Goal: Task Accomplishment & Management: Manage account settings

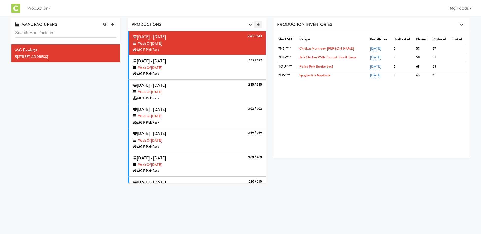
click at [259, 24] on icon at bounding box center [258, 24] width 3 height 3
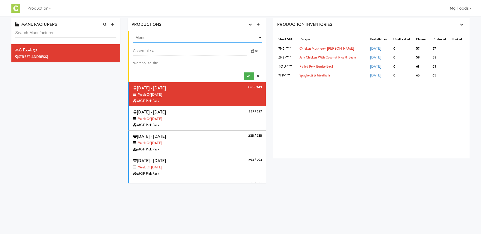
click at [257, 37] on select "- Menu - Week of [DATE] Week of [DATE] Week of [DATE] Week of [DATE] Week of [D…" at bounding box center [197, 37] width 129 height 9
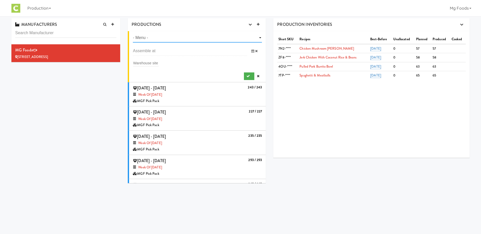
select select "number:1425"
click at [133, 33] on select "- Menu - Week of [DATE] Week of [DATE] Week of [DATE] Week of [DATE] Week of [D…" at bounding box center [197, 37] width 129 height 9
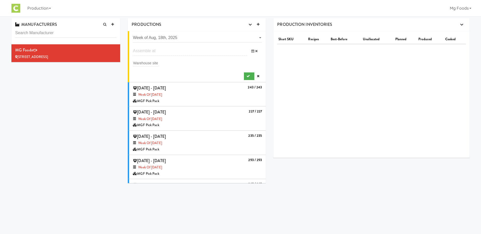
click at [169, 52] on input "text" at bounding box center [190, 50] width 114 height 9
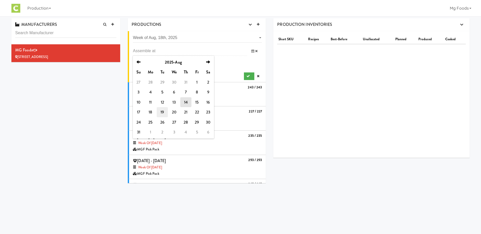
click at [164, 113] on td "19" at bounding box center [162, 112] width 11 height 10
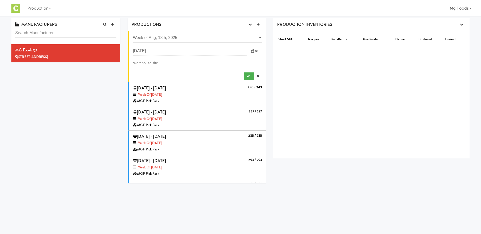
click at [140, 62] on input "text" at bounding box center [146, 63] width 26 height 7
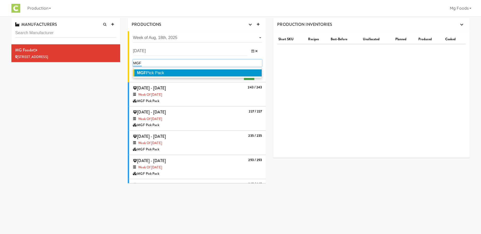
type input "MGF"
click at [148, 71] on span "MGF Pick Pack" at bounding box center [150, 73] width 27 height 4
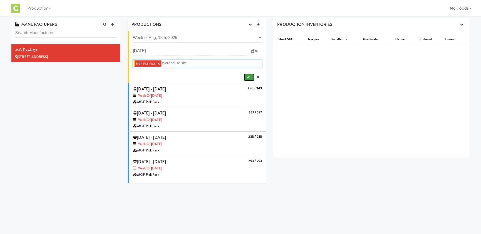
click at [246, 77] on icon "submit" at bounding box center [247, 77] width 3 height 3
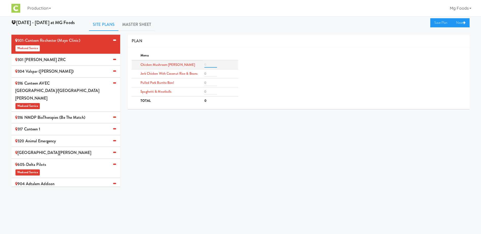
drag, startPoint x: 210, startPoint y: 65, endPoint x: 210, endPoint y: 68, distance: 3.6
click at [210, 65] on input "number" at bounding box center [210, 65] width 13 height 6
type input "2"
click at [208, 73] on input "number" at bounding box center [210, 74] width 13 height 6
type input "2"
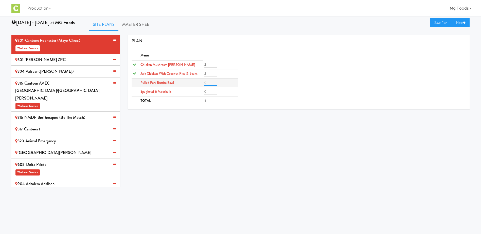
click at [208, 81] on input "number" at bounding box center [210, 83] width 13 height 6
type input "2"
click at [206, 91] on input "number" at bounding box center [210, 92] width 13 height 6
type input "2"
drag, startPoint x: 207, startPoint y: 65, endPoint x: 202, endPoint y: 65, distance: 4.8
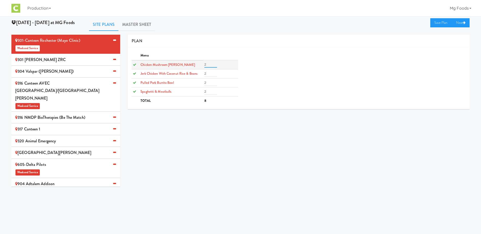
click at [202, 65] on tr "Chicken Mushroom [PERSON_NAME] 2" at bounding box center [185, 64] width 106 height 9
type input "0"
drag, startPoint x: 208, startPoint y: 73, endPoint x: 189, endPoint y: 74, distance: 19.0
click at [191, 73] on tr "Jerk Chicken with Coconut Rice & Beans 2" at bounding box center [185, 73] width 106 height 9
type input "0"
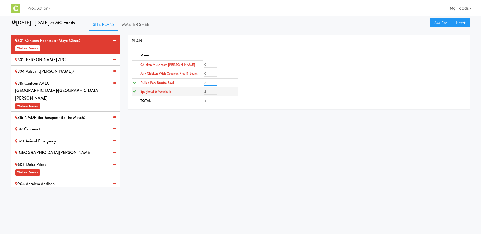
drag, startPoint x: 204, startPoint y: 82, endPoint x: 210, endPoint y: 90, distance: 9.9
click at [202, 83] on tr "Pulled Pork Burrito Bowl 2" at bounding box center [185, 82] width 106 height 9
type input "0"
click at [205, 95] on td "2" at bounding box center [220, 91] width 35 height 9
drag, startPoint x: 207, startPoint y: 93, endPoint x: 193, endPoint y: 93, distance: 13.7
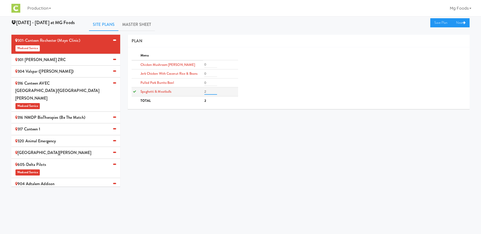
click at [193, 93] on tr "Spaghetti & Meatballs 2" at bounding box center [185, 91] width 106 height 9
type input "0"
click at [37, 59] on div "301 [PERSON_NAME] ZRC" at bounding box center [65, 60] width 101 height 8
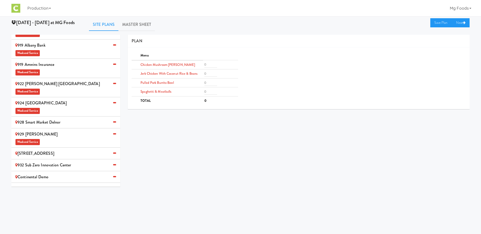
scroll to position [305, 0]
click at [71, 185] on div "MG Foods Extras Weekend Service" at bounding box center [65, 192] width 101 height 15
click at [206, 65] on input "number" at bounding box center [210, 65] width 13 height 6
type input "2"
click at [208, 75] on input "number" at bounding box center [210, 74] width 13 height 6
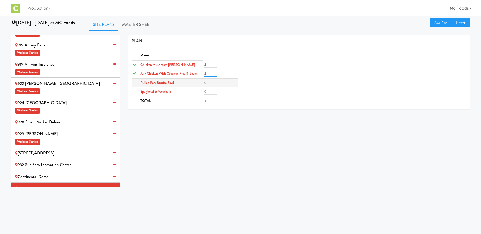
type input "2"
click at [208, 81] on input "number" at bounding box center [210, 83] width 13 height 6
type input "2"
click at [208, 90] on input "number" at bounding box center [210, 92] width 13 height 6
type input "2"
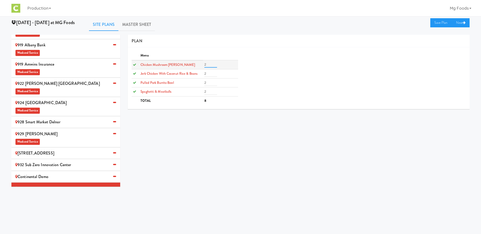
click at [205, 64] on input "2" at bounding box center [210, 65] width 13 height 6
click at [203, 64] on td "2" at bounding box center [220, 64] width 35 height 9
type input "4"
click at [186, 71] on tr "Jerk Chicken with Coconut Rice & Beans 2" at bounding box center [185, 73] width 106 height 9
type input "4"
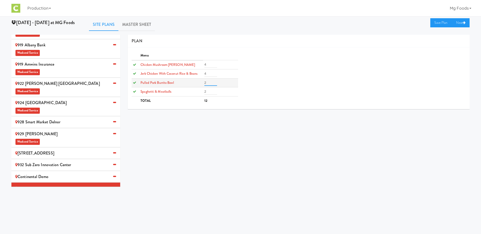
drag, startPoint x: 206, startPoint y: 81, endPoint x: 201, endPoint y: 86, distance: 6.9
click at [195, 81] on tr "Pulled Pork Burrito Bowl 2" at bounding box center [185, 82] width 106 height 9
type input "4"
drag, startPoint x: 207, startPoint y: 93, endPoint x: 193, endPoint y: 92, distance: 14.7
click at [193, 92] on tr "Spaghetti & Meatballs 2" at bounding box center [185, 91] width 106 height 9
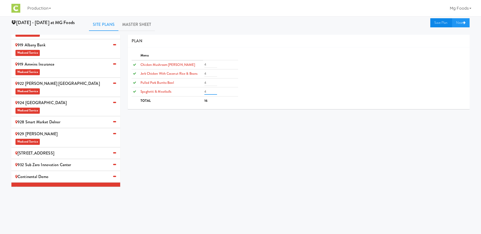
type input "4"
click at [440, 20] on link "Save Plan" at bounding box center [441, 22] width 22 height 9
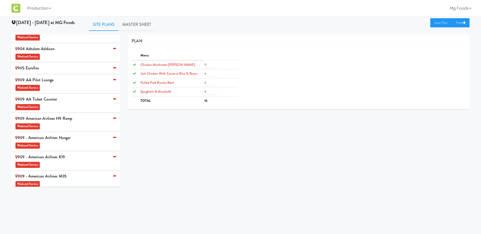
scroll to position [128, 0]
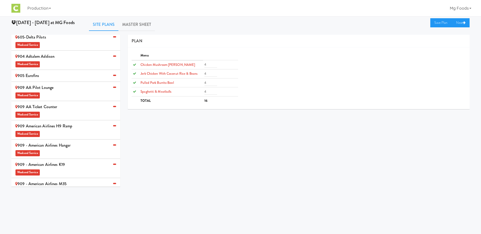
click at [56, 72] on div "905 Eurofins" at bounding box center [65, 76] width 101 height 8
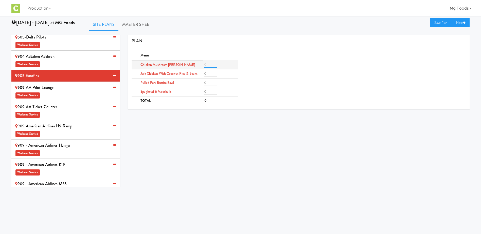
click at [207, 64] on input "number" at bounding box center [210, 65] width 13 height 6
type input "4"
click at [211, 91] on input "number" at bounding box center [210, 92] width 13 height 6
type input "3"
click at [209, 72] on input "number" at bounding box center [210, 74] width 13 height 6
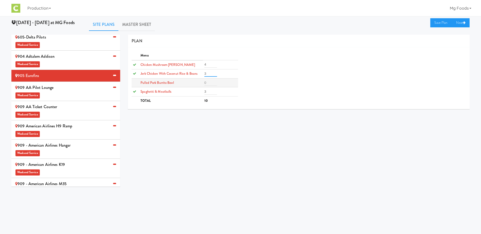
type input "3"
click at [208, 83] on input "number" at bounding box center [210, 83] width 13 height 6
type input "2"
click at [436, 21] on link "Save Plan" at bounding box center [441, 22] width 22 height 9
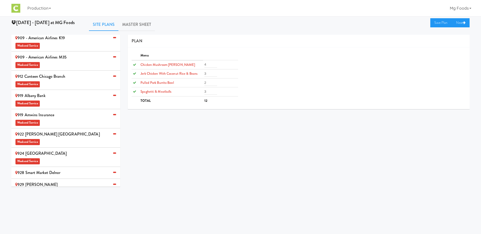
scroll to position [280, 0]
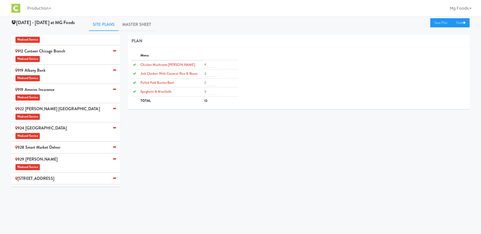
click at [54, 175] on div "[STREET_ADDRESS]" at bounding box center [65, 179] width 101 height 8
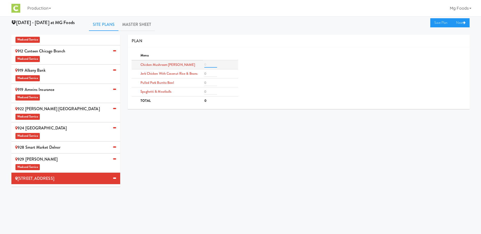
click at [207, 64] on input "number" at bounding box center [210, 65] width 13 height 6
type input "4"
click at [208, 92] on input "number" at bounding box center [210, 92] width 13 height 6
type input "4"
click at [208, 74] on input "number" at bounding box center [210, 74] width 13 height 6
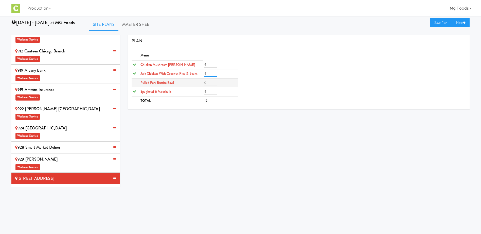
type input "4"
click at [207, 84] on input "number" at bounding box center [210, 83] width 13 height 6
type input "3"
click at [438, 23] on link "Save Plan" at bounding box center [441, 22] width 22 height 9
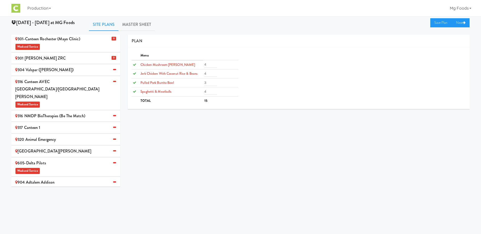
scroll to position [1, 0]
click at [36, 69] on div "304 Valspar ([PERSON_NAME])" at bounding box center [65, 71] width 101 height 8
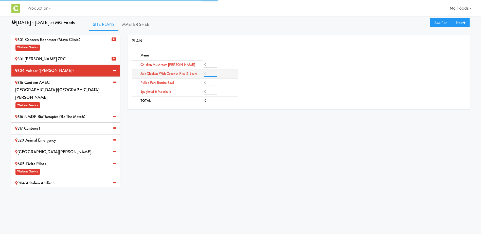
click at [212, 73] on input "number" at bounding box center [210, 74] width 13 height 6
type input "3"
click at [209, 64] on input "number" at bounding box center [210, 65] width 13 height 6
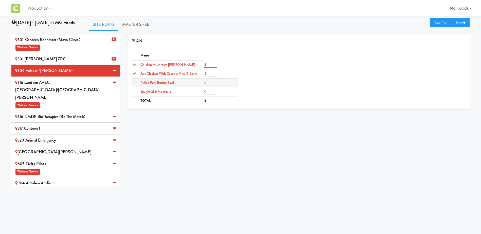
type input "2"
click at [210, 81] on input "number" at bounding box center [210, 83] width 13 height 6
type input "2"
click at [209, 90] on input "number" at bounding box center [210, 92] width 13 height 6
type input "2"
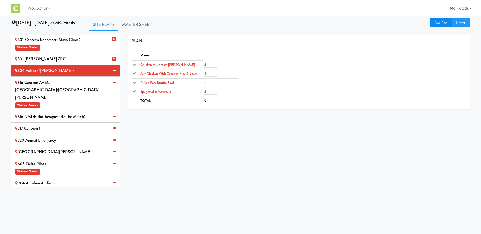
click at [438, 24] on link "Save Plan" at bounding box center [441, 22] width 22 height 9
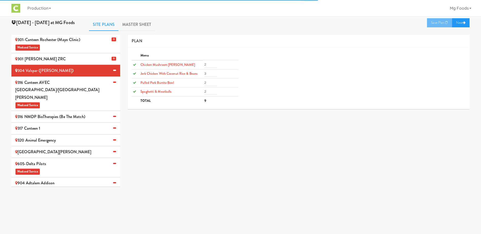
click at [55, 86] on div "316 Canteen AVEC Minneapolis/St [PERSON_NAME] Weekend Service" at bounding box center [65, 94] width 101 height 30
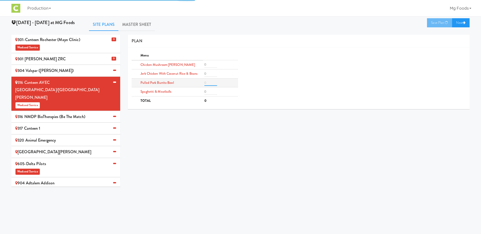
click at [210, 83] on input "number" at bounding box center [210, 83] width 13 height 6
type input "3"
click at [209, 74] on input "number" at bounding box center [210, 74] width 13 height 6
type input "3"
click at [209, 64] on input "number" at bounding box center [210, 65] width 13 height 6
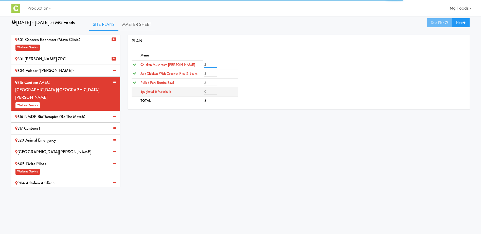
type input "2"
click at [209, 93] on input "number" at bounding box center [210, 92] width 13 height 6
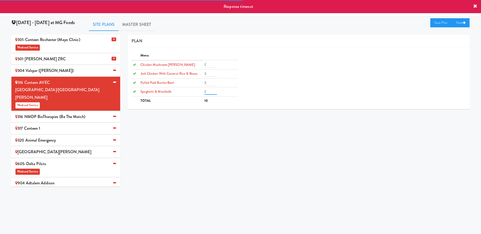
type input "2"
click at [474, 6] on icon at bounding box center [475, 6] width 4 height 4
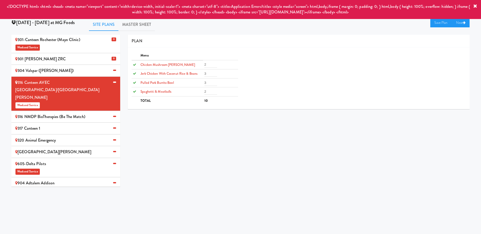
click at [291, 35] on div "PLAN" at bounding box center [299, 41] width 342 height 13
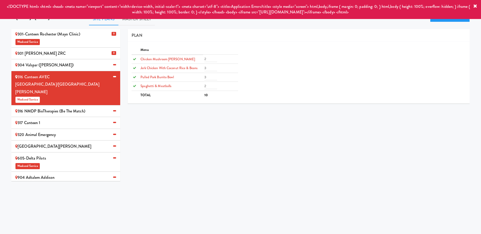
scroll to position [0, 0]
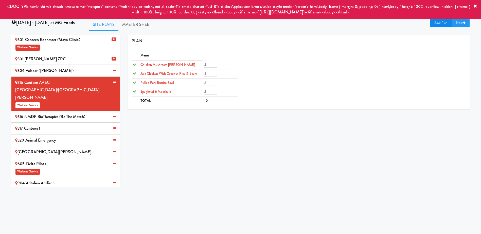
click at [440, 23] on link "Save Plan" at bounding box center [441, 22] width 22 height 9
click at [477, 5] on icon at bounding box center [475, 6] width 4 height 4
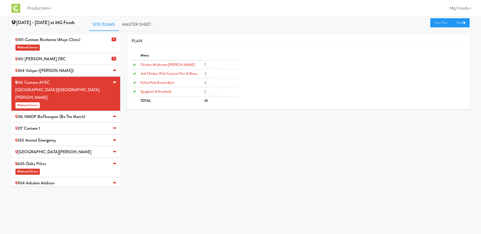
click at [50, 113] on div "316 NMDP BioTherapies (Be the match)" at bounding box center [65, 117] width 101 height 8
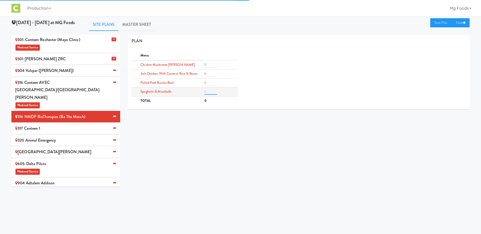
click at [211, 92] on input "number" at bounding box center [210, 92] width 13 height 6
type input "3"
click at [211, 72] on input "number" at bounding box center [210, 74] width 13 height 6
type input "3"
click at [209, 65] on input "number" at bounding box center [210, 65] width 13 height 6
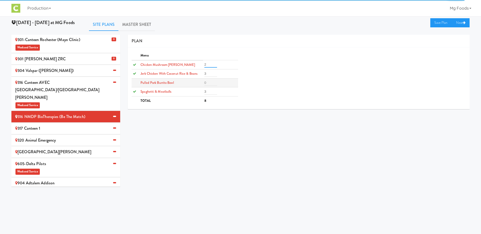
type input "2"
click at [206, 86] on input "number" at bounding box center [210, 83] width 13 height 6
type input "2"
click at [437, 23] on link "Save Plan" at bounding box center [441, 22] width 22 height 9
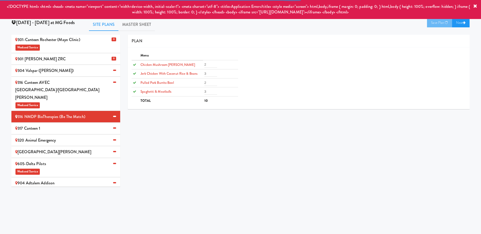
click at [475, 6] on icon at bounding box center [475, 6] width 4 height 4
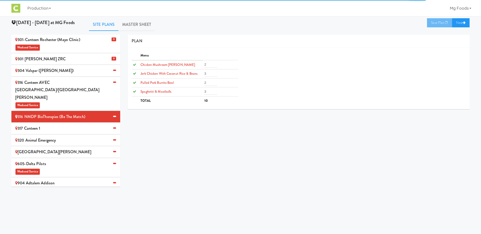
click at [49, 125] on div "317 Canteen 1" at bounding box center [65, 129] width 101 height 8
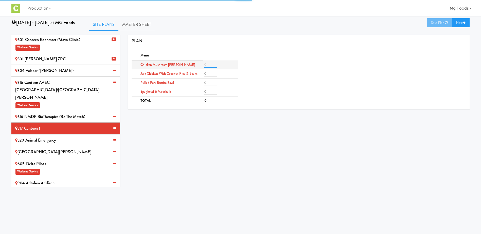
click at [208, 66] on input "number" at bounding box center [210, 65] width 13 height 6
type input "8"
click at [208, 73] on input "number" at bounding box center [210, 74] width 13 height 6
type input "8"
click at [208, 82] on input "number" at bounding box center [210, 83] width 13 height 6
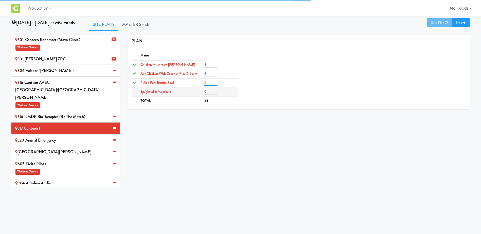
type input "8"
click at [207, 91] on input "number" at bounding box center [210, 92] width 13 height 6
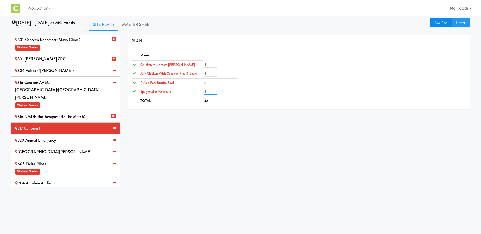
type input "8"
click at [432, 24] on link "Save Plan" at bounding box center [441, 22] width 22 height 9
click at [46, 137] on div "320 Animal Emergency" at bounding box center [65, 141] width 101 height 8
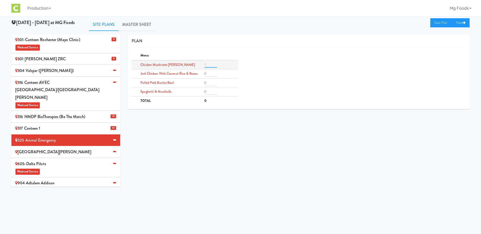
click at [211, 63] on input "number" at bounding box center [210, 65] width 13 height 6
type input "2"
click at [210, 84] on input "number" at bounding box center [210, 83] width 13 height 6
type input "2"
click at [208, 92] on input "number" at bounding box center [210, 92] width 13 height 6
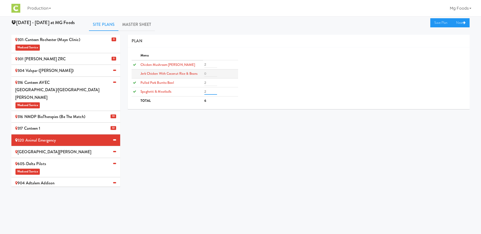
type input "2"
click at [208, 73] on input "number" at bounding box center [210, 74] width 13 height 6
type input "2"
click at [437, 22] on link "Save Plan" at bounding box center [441, 22] width 22 height 9
click at [60, 148] on div "[GEOGRAPHIC_DATA][PERSON_NAME]" at bounding box center [65, 152] width 101 height 8
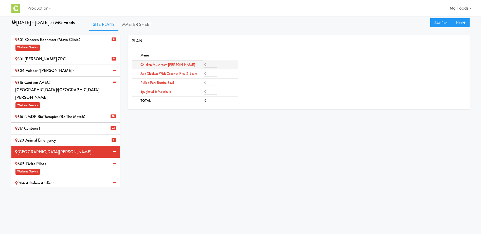
click at [211, 61] on td at bounding box center [220, 64] width 35 height 9
click at [209, 64] on input "number" at bounding box center [210, 65] width 13 height 6
type input "2"
click at [209, 85] on input "number" at bounding box center [210, 83] width 13 height 6
type input "2"
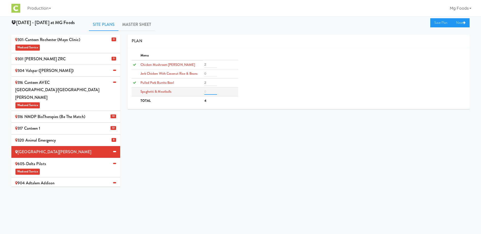
click at [208, 91] on input "number" at bounding box center [210, 92] width 13 height 6
type input "2"
click at [211, 72] on input "number" at bounding box center [210, 74] width 13 height 6
type input "2"
click at [439, 23] on link "Save Plan" at bounding box center [441, 22] width 22 height 9
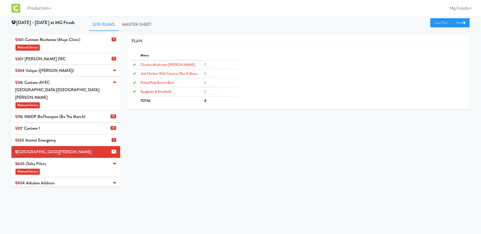
click at [62, 160] on div "605-Delta Pilots Weekend Service" at bounding box center [65, 167] width 101 height 15
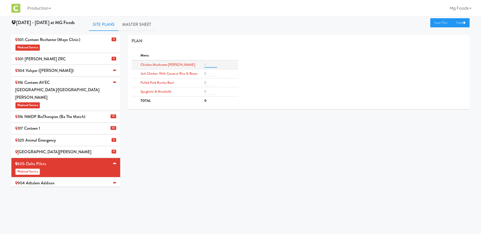
click at [213, 64] on input "number" at bounding box center [210, 65] width 13 height 6
type input "4"
click at [209, 81] on input "number" at bounding box center [210, 83] width 13 height 6
type input "4"
click at [208, 93] on input "number" at bounding box center [210, 92] width 13 height 6
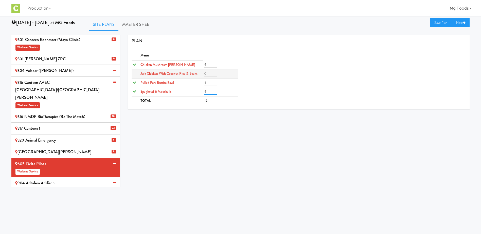
type input "4"
click at [210, 73] on input "number" at bounding box center [210, 74] width 13 height 6
type input "4"
click at [436, 22] on link "Save Plan" at bounding box center [441, 22] width 22 height 9
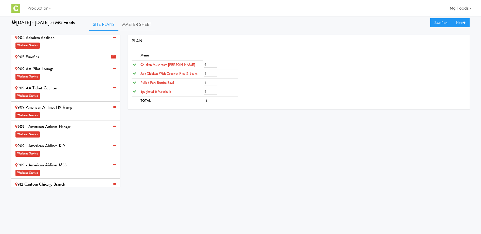
scroll to position [153, 0]
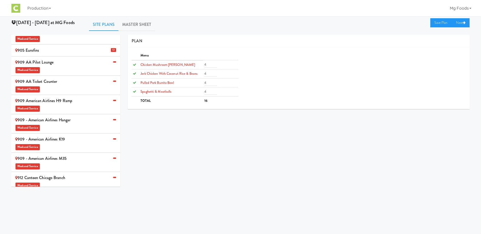
click at [61, 78] on div "909 AA Ticket Counter Weekend Service" at bounding box center [65, 85] width 101 height 15
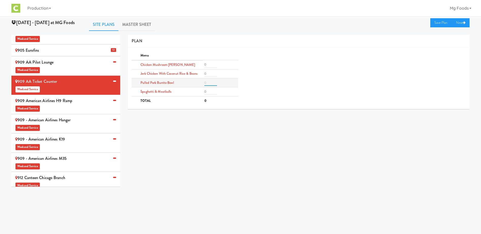
click at [207, 82] on input "number" at bounding box center [210, 83] width 13 height 6
type input "1"
click at [208, 92] on input "number" at bounding box center [210, 92] width 13 height 6
type input "1"
click at [209, 74] on input "number" at bounding box center [210, 74] width 13 height 6
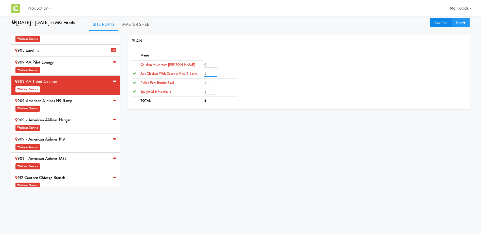
type input "1"
click at [441, 24] on link "Save Plan" at bounding box center [441, 22] width 22 height 9
click at [79, 97] on div "909 American Airlines H9 Ramp Weekend Service" at bounding box center [65, 104] width 101 height 15
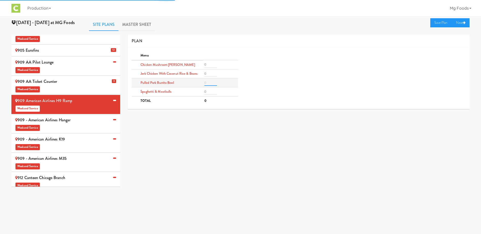
click at [208, 83] on input "number" at bounding box center [210, 83] width 13 height 6
type input "3"
click at [209, 91] on input "number" at bounding box center [210, 92] width 13 height 6
type input "3"
click at [209, 73] on input "number" at bounding box center [210, 74] width 13 height 6
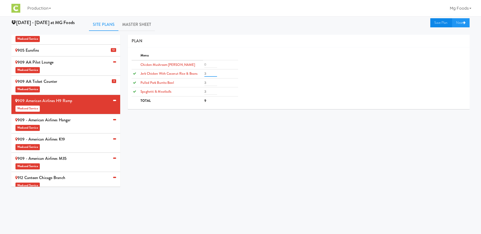
type input "3"
click at [434, 25] on link "Save Plan" at bounding box center [441, 22] width 22 height 9
click at [74, 116] on div "909 - American Airlines Hangar Weekend Service" at bounding box center [65, 123] width 101 height 15
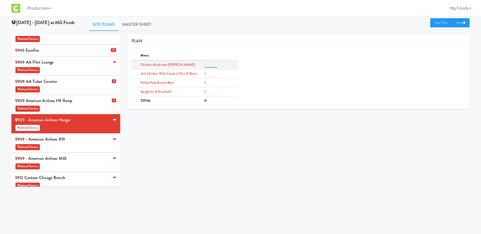
click at [207, 63] on input "number" at bounding box center [210, 65] width 13 height 6
type input "3"
click at [211, 84] on input "number" at bounding box center [210, 83] width 13 height 6
type input "3"
click at [208, 90] on input "number" at bounding box center [210, 92] width 13 height 6
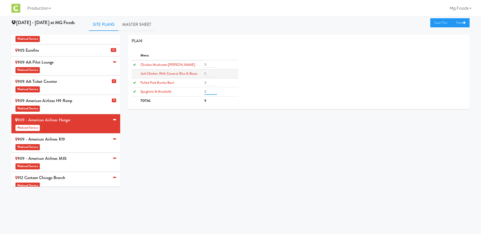
type input "3"
click at [210, 72] on input "number" at bounding box center [210, 74] width 13 height 6
type input "3"
click at [439, 23] on link "Save Plan" at bounding box center [441, 22] width 22 height 9
click at [76, 136] on div "909 - American Airlines K19 Weekend Service" at bounding box center [65, 143] width 101 height 15
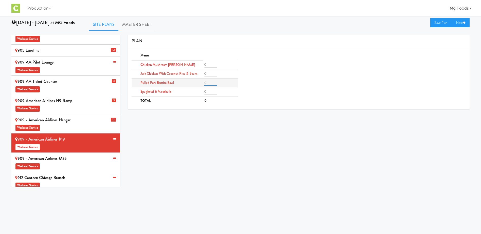
click at [208, 82] on input "number" at bounding box center [210, 83] width 13 height 6
type input "3"
click at [210, 94] on input "number" at bounding box center [210, 92] width 13 height 6
type input "3"
click at [208, 72] on input "number" at bounding box center [210, 74] width 13 height 6
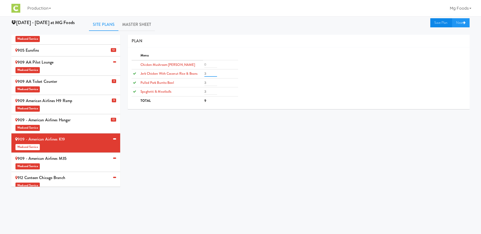
type input "3"
click at [440, 24] on link "Save Plan" at bounding box center [441, 22] width 22 height 9
click at [61, 59] on div "909 AA Pilot Lounge Weekend Service" at bounding box center [65, 66] width 101 height 15
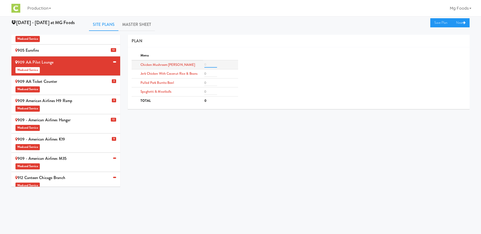
click at [208, 64] on input "number" at bounding box center [210, 65] width 13 height 6
type input "1"
click at [208, 84] on input "number" at bounding box center [210, 83] width 13 height 6
type input "1"
click at [208, 92] on input "number" at bounding box center [210, 92] width 13 height 6
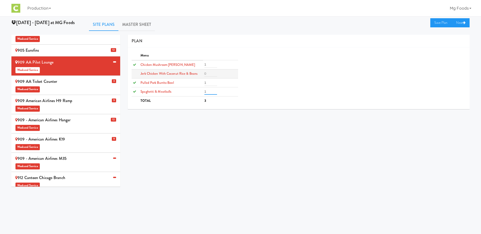
type input "1"
click at [208, 73] on input "number" at bounding box center [210, 74] width 13 height 6
type input "1"
click at [443, 22] on link "Save Plan" at bounding box center [441, 22] width 22 height 9
click at [72, 155] on div "909 - American Airlines M35 Weekend Service" at bounding box center [65, 162] width 101 height 15
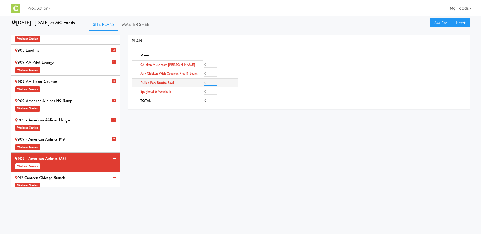
click at [209, 83] on input "number" at bounding box center [210, 83] width 13 height 6
type input "2"
click at [209, 94] on input "number" at bounding box center [210, 92] width 13 height 6
type input "2"
click at [211, 70] on td at bounding box center [220, 73] width 35 height 9
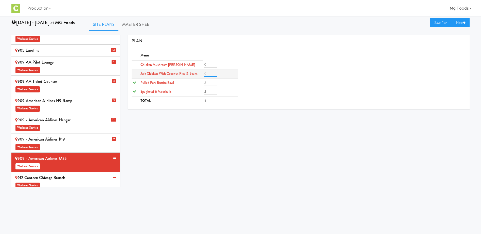
click at [209, 75] on input "number" at bounding box center [210, 74] width 13 height 6
type input "2"
click at [437, 22] on link "Save Plan" at bounding box center [441, 22] width 22 height 9
click at [75, 174] on div "912 Canteen Chicago Branch Weekend Service" at bounding box center [65, 181] width 101 height 15
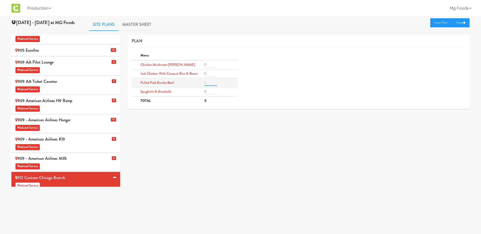
click at [207, 83] on input "number" at bounding box center [210, 83] width 13 height 6
type input "2"
click at [208, 88] on td at bounding box center [220, 91] width 35 height 9
click at [208, 91] on input "number" at bounding box center [210, 92] width 13 height 6
type input "1"
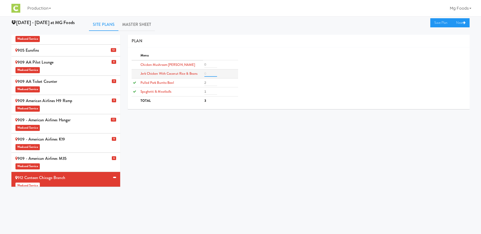
click at [211, 76] on input "number" at bounding box center [210, 74] width 13 height 6
type input "1"
click at [445, 19] on link "Save Plan" at bounding box center [441, 22] width 22 height 9
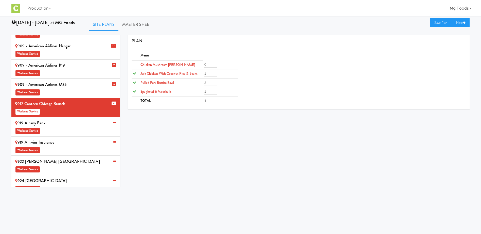
scroll to position [229, 0]
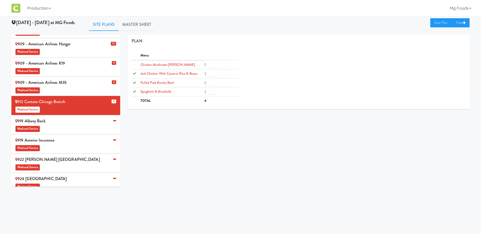
click at [68, 156] on div "922 [PERSON_NAME] USA Weekend Service" at bounding box center [65, 163] width 101 height 15
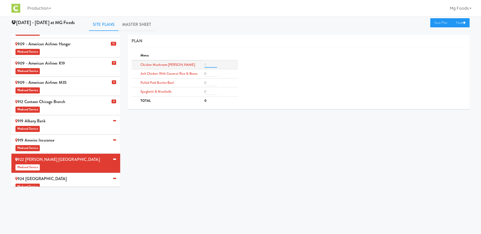
click at [210, 64] on input "number" at bounding box center [210, 65] width 13 height 6
type input "2"
click at [209, 84] on input "number" at bounding box center [210, 83] width 13 height 6
type input "2"
click at [212, 91] on input "number" at bounding box center [210, 92] width 13 height 6
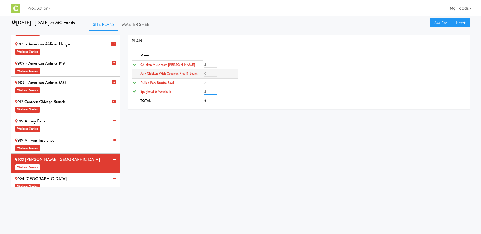
type input "2"
click at [211, 75] on input "number" at bounding box center [210, 74] width 13 height 6
type input "2"
click at [436, 23] on link "Save Plan" at bounding box center [441, 22] width 22 height 9
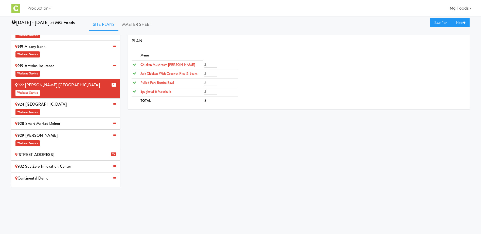
scroll to position [305, 0]
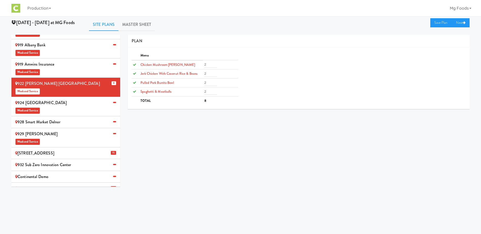
click at [48, 118] on div "928 Smart Market Delnor" at bounding box center [65, 122] width 101 height 8
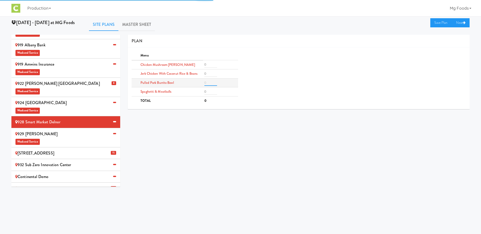
click at [209, 82] on input "number" at bounding box center [210, 83] width 13 height 6
type input "6"
click at [209, 64] on input "number" at bounding box center [210, 65] width 13 height 6
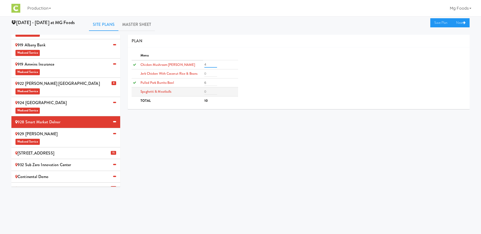
type input "4"
click at [210, 90] on input "number" at bounding box center [210, 92] width 13 height 6
type input "4"
click at [211, 73] on input "number" at bounding box center [210, 74] width 13 height 6
type input "4"
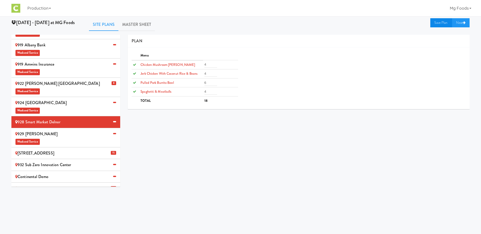
click at [440, 25] on link "Save Plan" at bounding box center [441, 22] width 22 height 9
click at [60, 99] on div "924 Midwestern University Weekend Service" at bounding box center [65, 106] width 101 height 15
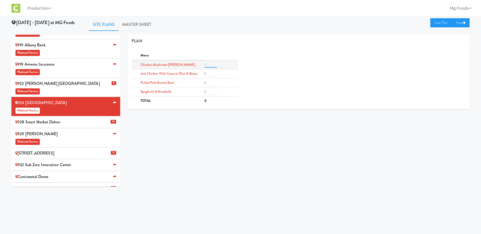
click at [209, 65] on input "number" at bounding box center [210, 65] width 13 height 6
type input "2"
click at [208, 83] on input "number" at bounding box center [210, 83] width 13 height 6
type input "2"
click at [208, 95] on input "number" at bounding box center [210, 92] width 13 height 6
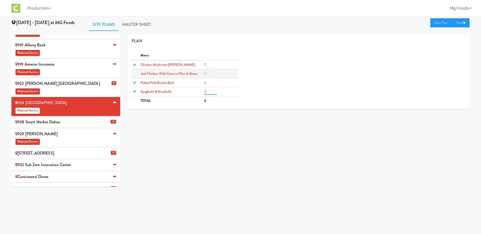
type input "2"
click at [210, 73] on input "number" at bounding box center [210, 74] width 13 height 6
type input "2"
click at [442, 23] on link "Save Plan" at bounding box center [441, 22] width 22 height 9
click at [55, 130] on div "929 Ikea Joliet Weekend Service" at bounding box center [65, 137] width 101 height 15
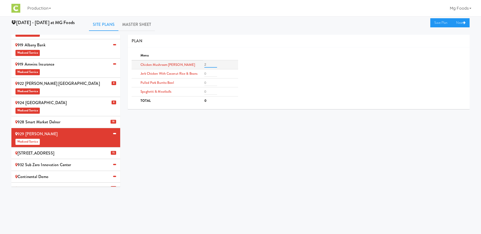
click at [210, 63] on input "2" at bounding box center [210, 65] width 13 height 6
type input "2"
click at [208, 83] on input "number" at bounding box center [210, 83] width 13 height 6
type input "2"
click at [209, 95] on input "number" at bounding box center [210, 92] width 13 height 6
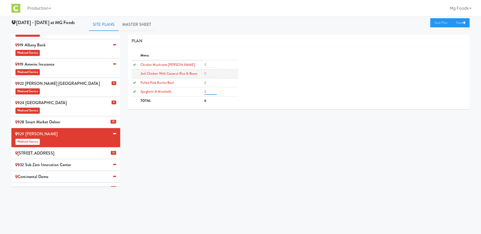
type input "2"
click at [209, 75] on input "number" at bounding box center [210, 74] width 13 height 6
type input "2"
click at [438, 22] on link "Save Plan" at bounding box center [441, 22] width 22 height 9
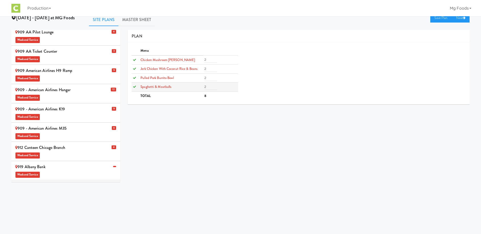
scroll to position [0, 0]
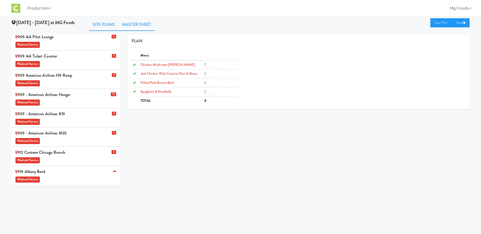
click at [138, 23] on link "Master Sheet" at bounding box center [136, 24] width 37 height 13
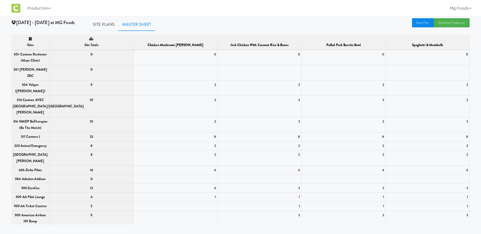
click at [420, 22] on link "Save Plan" at bounding box center [423, 22] width 22 height 9
click at [446, 21] on link "Schedule Production" at bounding box center [452, 22] width 36 height 9
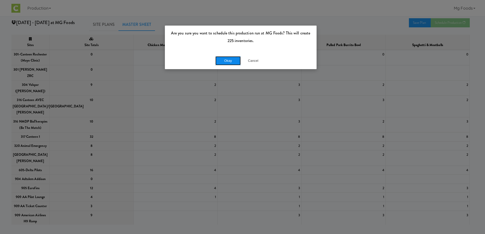
click at [227, 60] on button "Okay" at bounding box center [227, 60] width 25 height 9
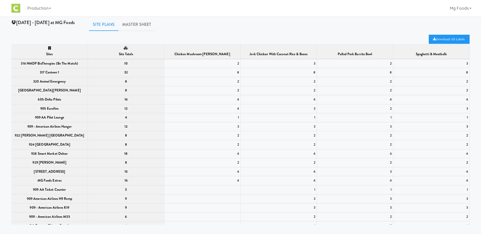
click at [97, 25] on link "Site Plans" at bounding box center [103, 24] width 29 height 13
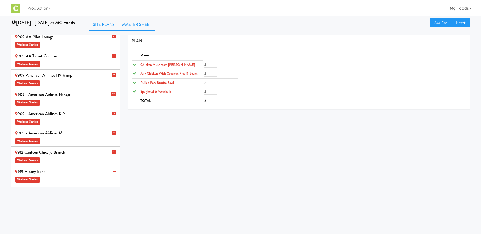
click at [125, 25] on link "Master Sheet" at bounding box center [136, 24] width 37 height 13
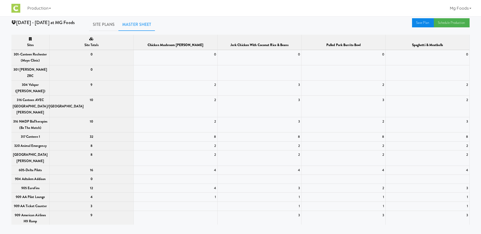
click at [421, 23] on link "Save Plan" at bounding box center [423, 22] width 22 height 9
click at [420, 24] on link "Save Plan" at bounding box center [423, 22] width 22 height 9
click at [452, 22] on link "Schedule Production" at bounding box center [452, 22] width 36 height 9
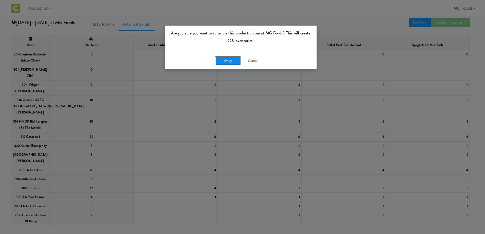
click at [227, 60] on button "Okay" at bounding box center [227, 60] width 25 height 9
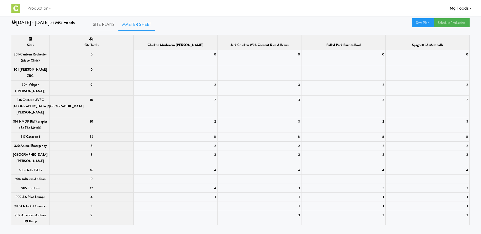
click at [461, 9] on link "Mg Foods" at bounding box center [461, 8] width 26 height 16
click at [392, 24] on div "Save Plan Schedule Production" at bounding box center [415, 22] width 116 height 9
click at [439, 21] on link "Schedule Production" at bounding box center [452, 22] width 36 height 9
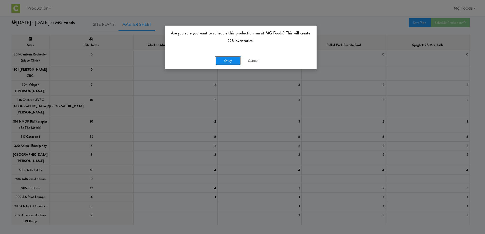
click at [225, 62] on button "Okay" at bounding box center [227, 60] width 25 height 9
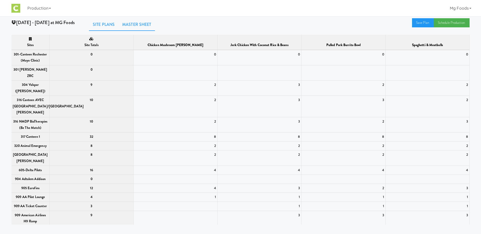
click at [99, 22] on link "Site Plans" at bounding box center [103, 24] width 29 height 13
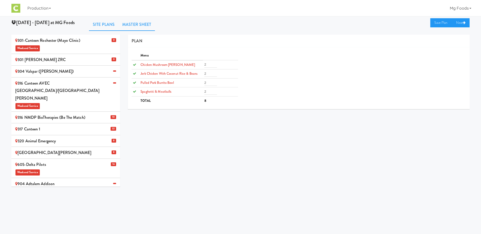
click at [142, 24] on link "Master Sheet" at bounding box center [136, 24] width 37 height 13
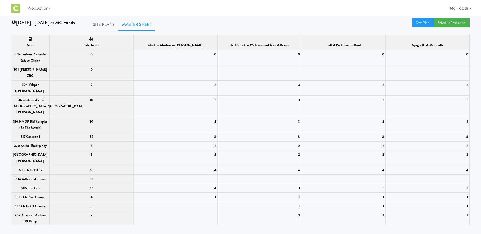
click at [475, 6] on div "Toggle navigation Production Manufacturers Mg Foods Logged in as mguser Logout" at bounding box center [240, 8] width 481 height 16
click at [452, 21] on link "Schedule Production" at bounding box center [452, 22] width 36 height 9
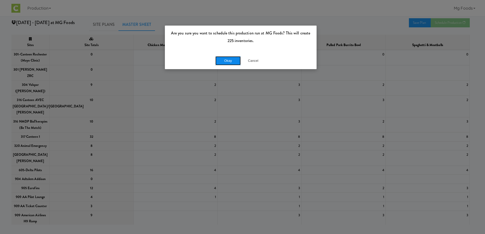
click at [228, 59] on button "Okay" at bounding box center [227, 60] width 25 height 9
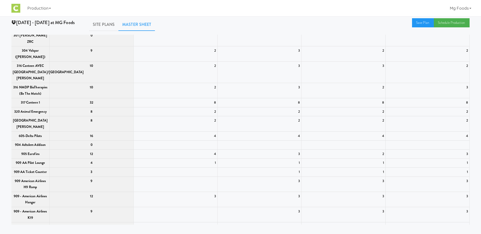
scroll to position [16, 0]
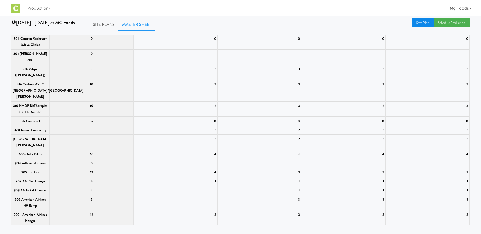
click at [427, 22] on link "Save Plan" at bounding box center [423, 22] width 22 height 9
click at [449, 23] on link "Schedule Production" at bounding box center [452, 22] width 36 height 9
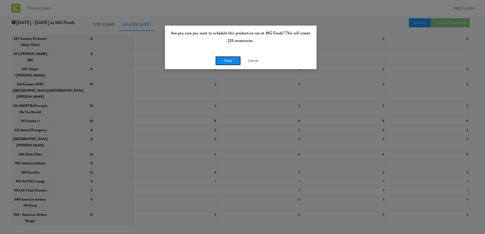
click at [233, 61] on button "Okay" at bounding box center [227, 60] width 25 height 9
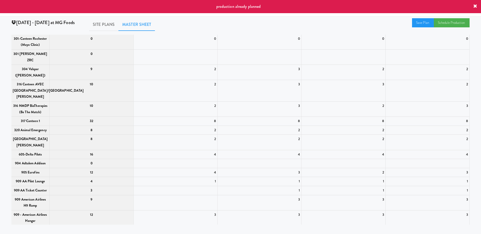
click at [475, 5] on icon at bounding box center [475, 6] width 4 height 4
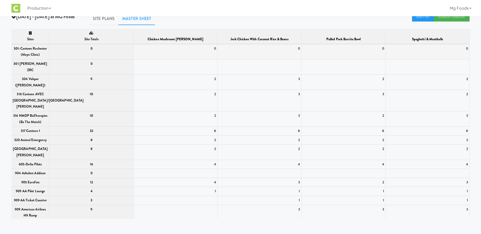
scroll to position [0, 0]
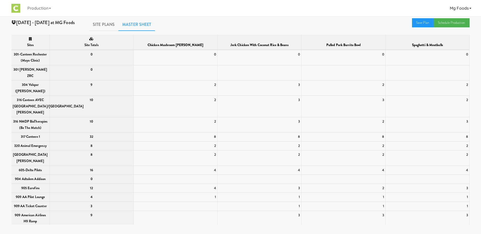
click at [460, 8] on link "Mg Foods" at bounding box center [461, 8] width 26 height 16
click at [292, 32] on div "[DATE] - [DATE] at MG Foods Site Plans Master Sheet Save Plan Schedule Producti…" at bounding box center [240, 121] width 481 height 207
click at [43, 7] on link "Production" at bounding box center [39, 8] width 28 height 16
click at [47, 21] on link "Manufacturers" at bounding box center [45, 21] width 41 height 9
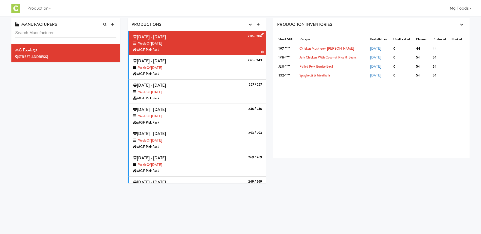
click at [261, 33] on icon at bounding box center [262, 33] width 3 height 3
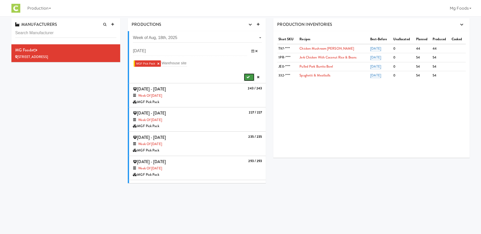
click at [246, 77] on icon "submit" at bounding box center [247, 77] width 3 height 3
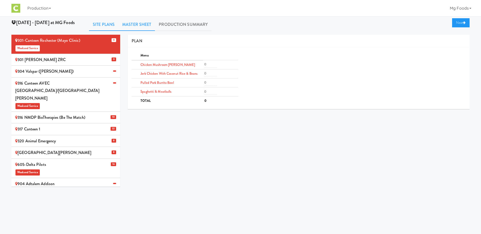
click at [127, 21] on link "Master Sheet" at bounding box center [136, 24] width 37 height 13
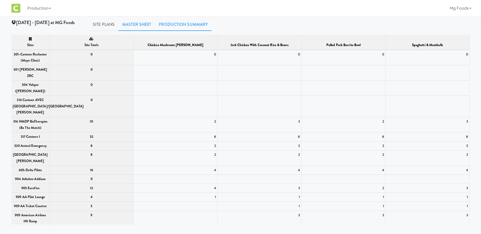
click at [179, 25] on link "Production Summary" at bounding box center [183, 24] width 57 height 13
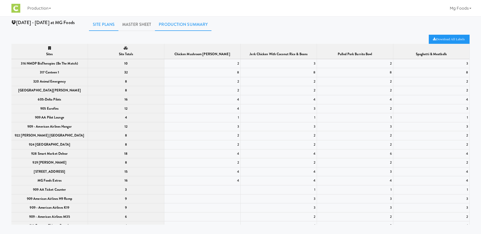
click at [108, 23] on link "Site Plans" at bounding box center [103, 24] width 29 height 13
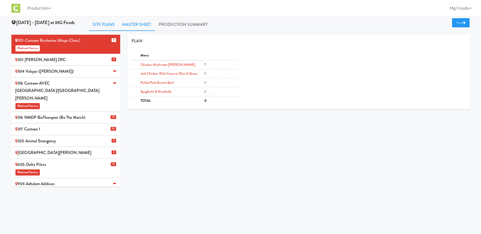
click at [139, 25] on link "Master Sheet" at bounding box center [136, 24] width 37 height 13
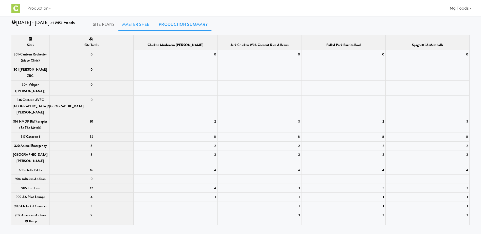
click at [179, 24] on link "Production Summary" at bounding box center [183, 24] width 57 height 13
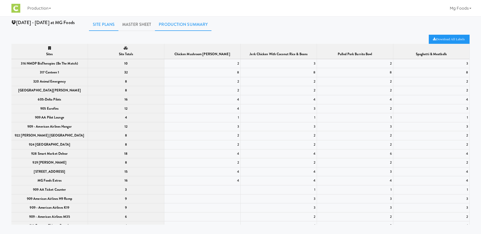
click at [105, 23] on link "Site Plans" at bounding box center [103, 24] width 29 height 13
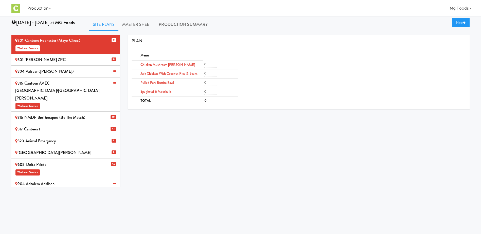
click at [50, 8] on icon at bounding box center [50, 8] width 2 height 1
click at [77, 10] on div "Production Manufacturers Mg Foods Logged in as mguser Logout" at bounding box center [240, 8] width 458 height 16
click at [197, 26] on link "Production Summary" at bounding box center [183, 24] width 57 height 13
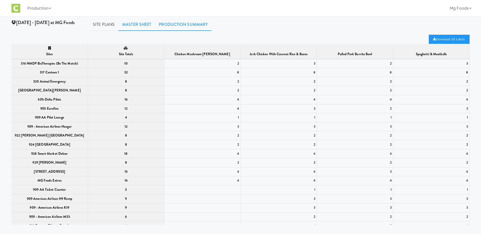
click at [133, 26] on link "Master Sheet" at bounding box center [136, 24] width 37 height 13
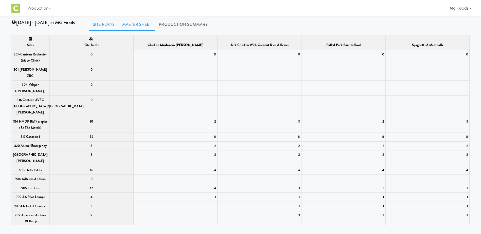
click at [102, 24] on link "Site Plans" at bounding box center [103, 24] width 29 height 13
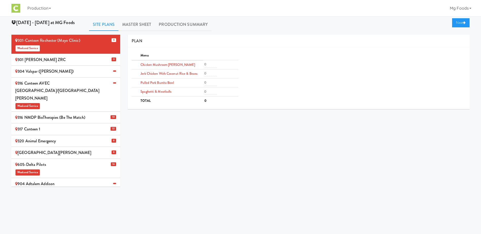
click at [58, 102] on span "Weekend Service" at bounding box center [65, 106] width 101 height 8
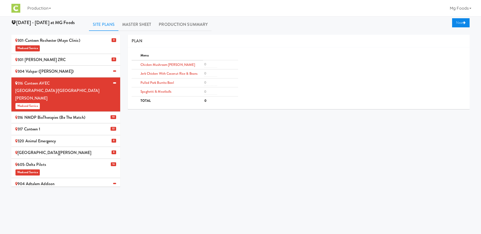
click at [456, 22] on link "Next" at bounding box center [460, 22] width 17 height 9
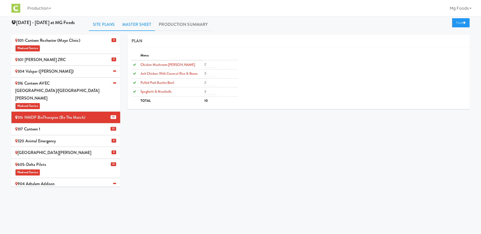
click at [144, 24] on link "Master Sheet" at bounding box center [136, 24] width 37 height 13
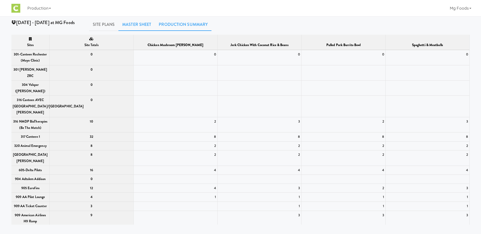
click at [175, 24] on link "Production Summary" at bounding box center [183, 24] width 57 height 13
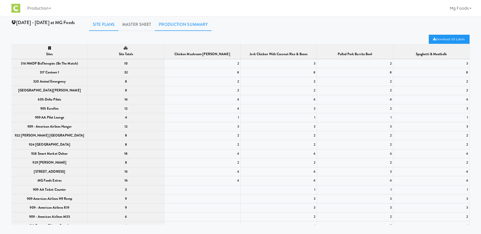
click at [97, 24] on link "Site Plans" at bounding box center [103, 24] width 29 height 13
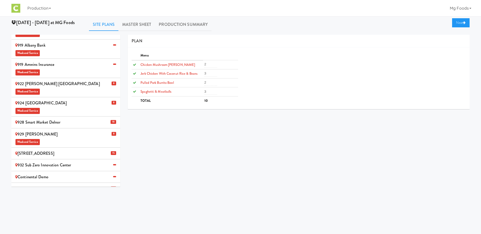
scroll to position [305, 0]
